Goal: Communication & Community: Answer question/provide support

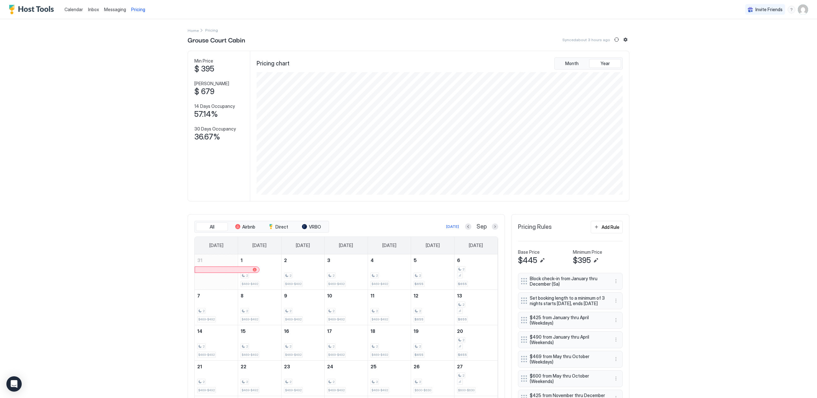
scroll to position [123, 367]
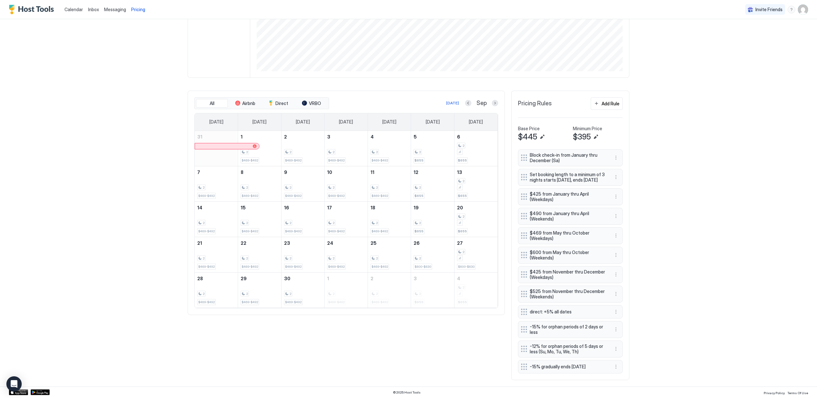
click at [463, 99] on div "[DATE] Sep" at bounding box center [414, 103] width 168 height 8
click at [465, 100] on button "Previous month" at bounding box center [468, 103] width 6 height 6
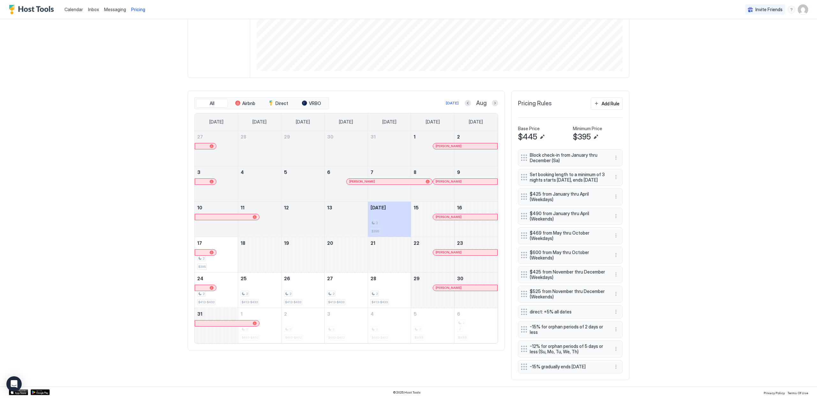
click at [108, 9] on span "Messaging" at bounding box center [115, 9] width 22 height 5
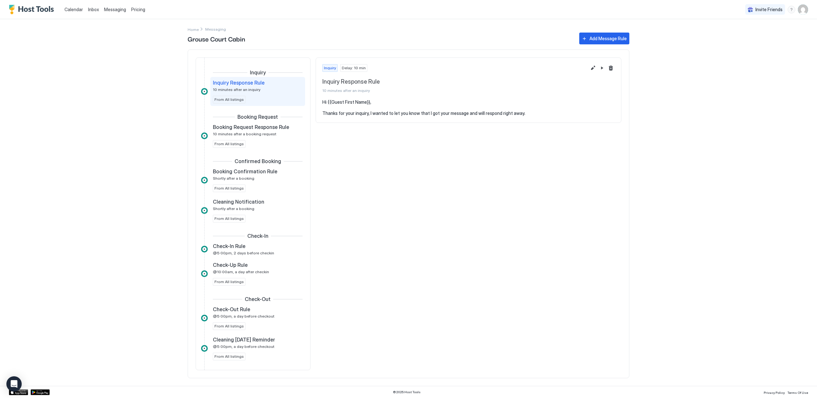
click at [87, 9] on div "Inbox" at bounding box center [94, 10] width 16 height 12
click at [98, 11] on span "Inbox" at bounding box center [93, 9] width 11 height 5
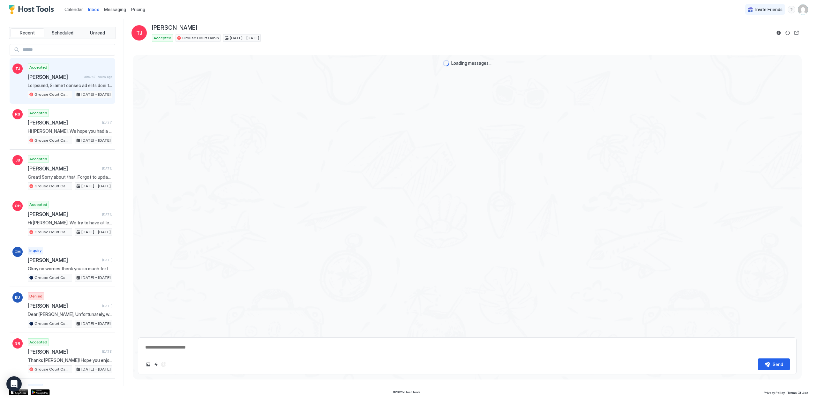
scroll to position [378, 0]
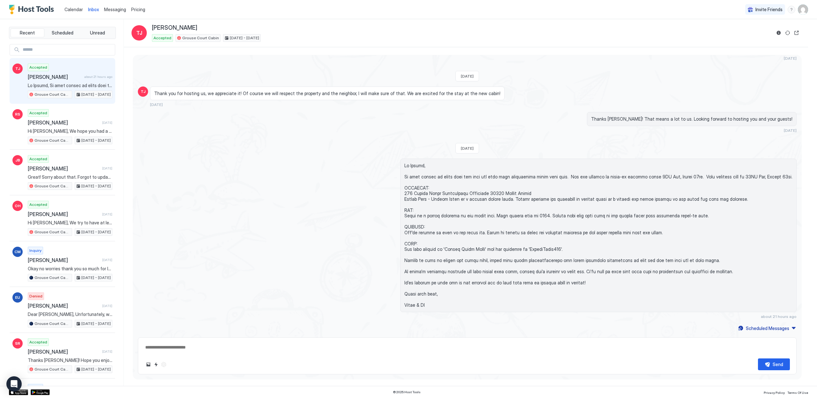
type textarea "*"
